Goal: Task Accomplishment & Management: Manage account settings

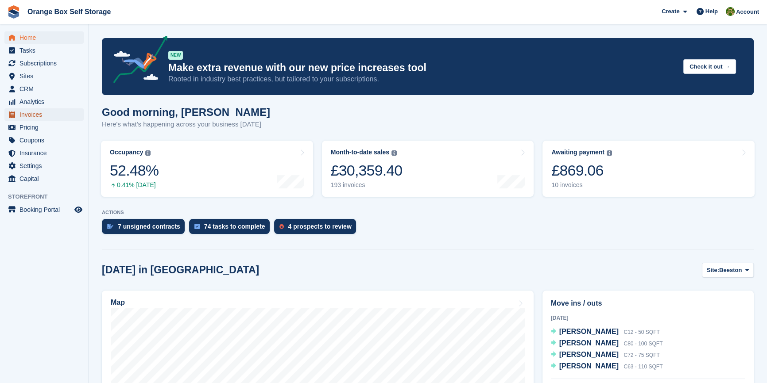
click at [27, 110] on span "Invoices" at bounding box center [45, 114] width 53 height 12
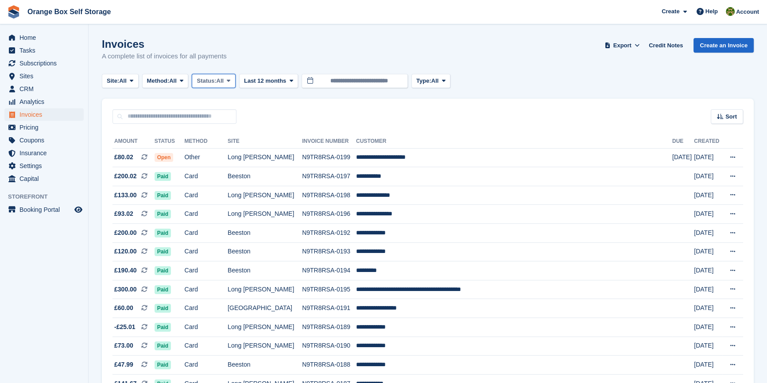
click at [215, 82] on span "Status:" at bounding box center [206, 81] width 19 height 9
click at [217, 154] on link "Open" at bounding box center [234, 150] width 77 height 16
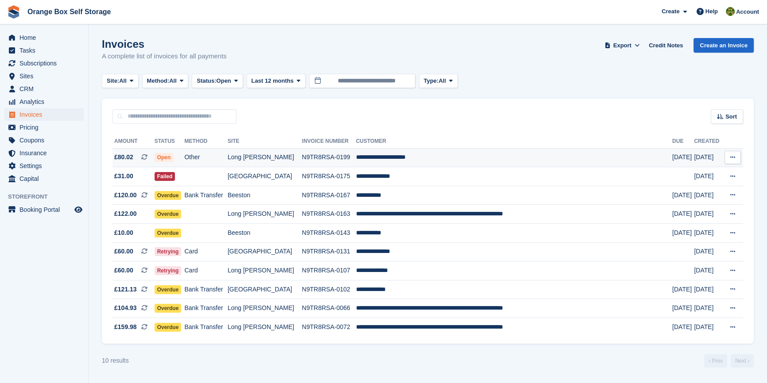
click at [227, 159] on td "Other" at bounding box center [205, 157] width 43 height 19
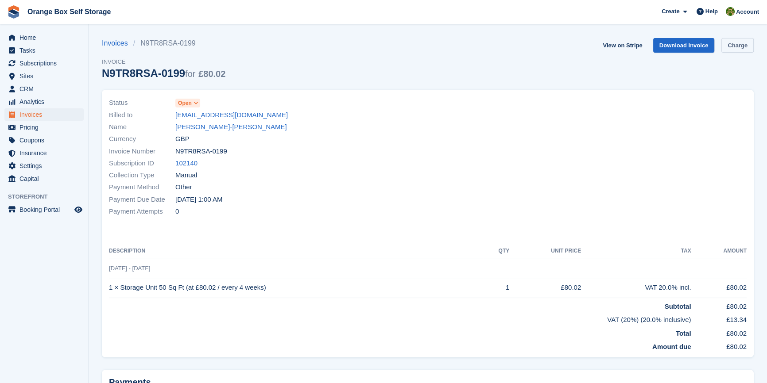
click at [735, 44] on link "Charge" at bounding box center [737, 45] width 32 height 15
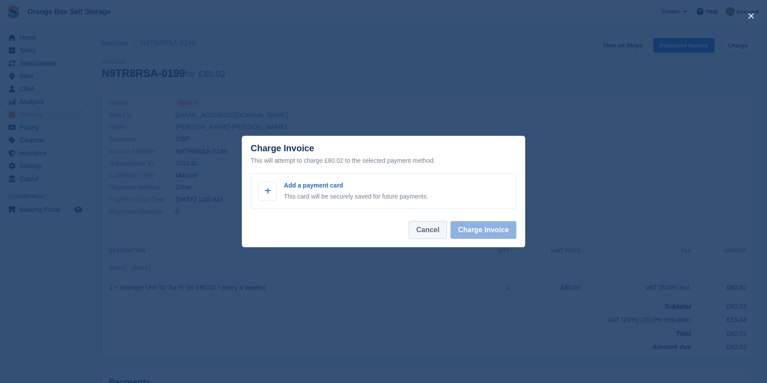
click at [429, 235] on button "Cancel" at bounding box center [428, 230] width 38 height 18
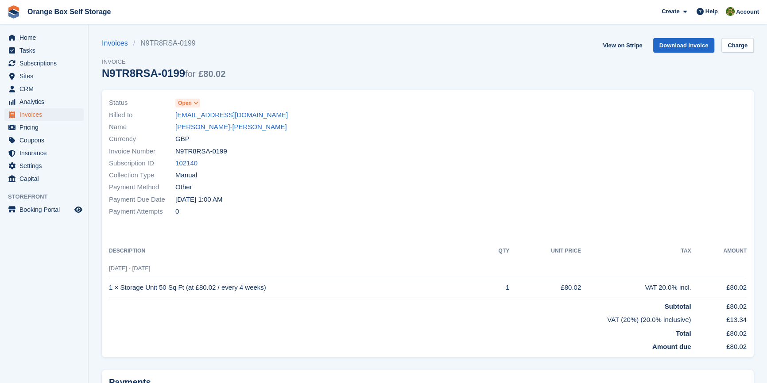
click at [360, 216] on div "Payment Attempts 0" at bounding box center [265, 212] width 313 height 12
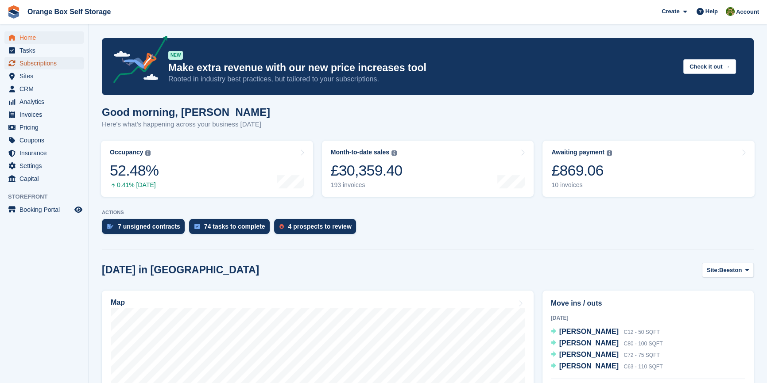
click at [32, 66] on span "Subscriptions" at bounding box center [45, 63] width 53 height 12
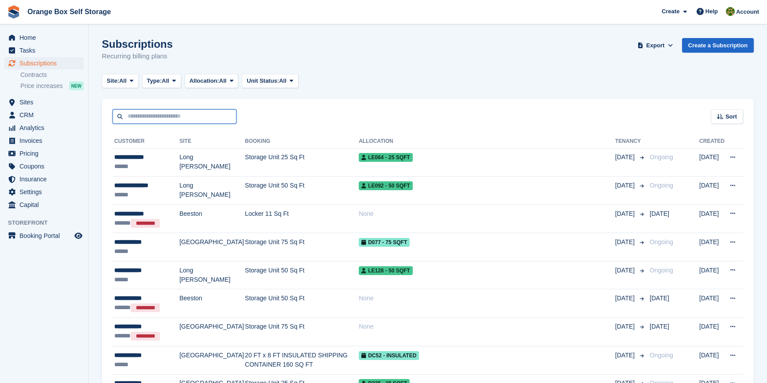
click at [159, 116] on input "text" at bounding box center [174, 116] width 124 height 15
type input "****"
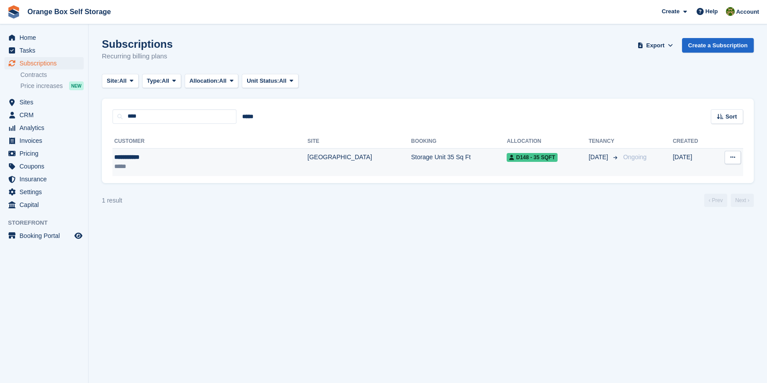
click at [156, 170] on div "*****" at bounding box center [174, 166] width 120 height 9
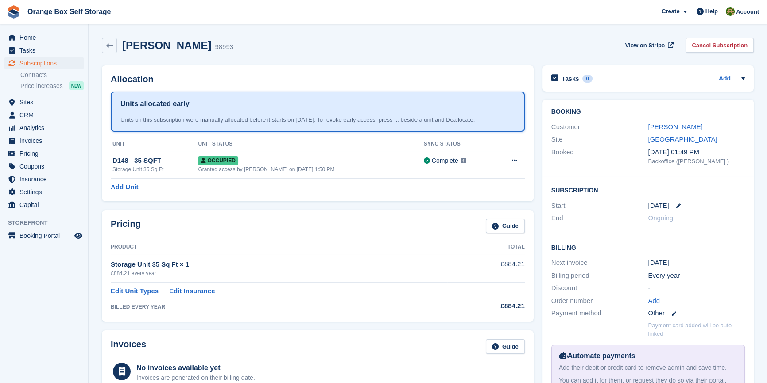
click at [689, 132] on div "[PERSON_NAME]" at bounding box center [696, 127] width 97 height 10
click at [686, 128] on link "[PERSON_NAME]" at bounding box center [675, 127] width 54 height 8
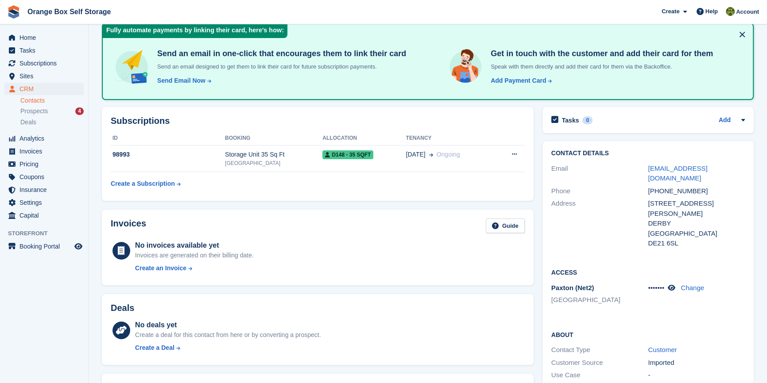
scroll to position [120, 0]
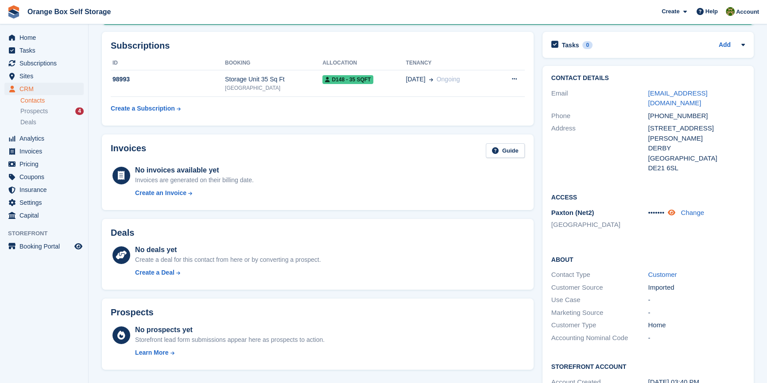
click at [674, 209] on icon at bounding box center [672, 212] width 8 height 7
click at [36, 65] on span "Subscriptions" at bounding box center [45, 63] width 53 height 12
